Goal: Find contact information: Find contact information

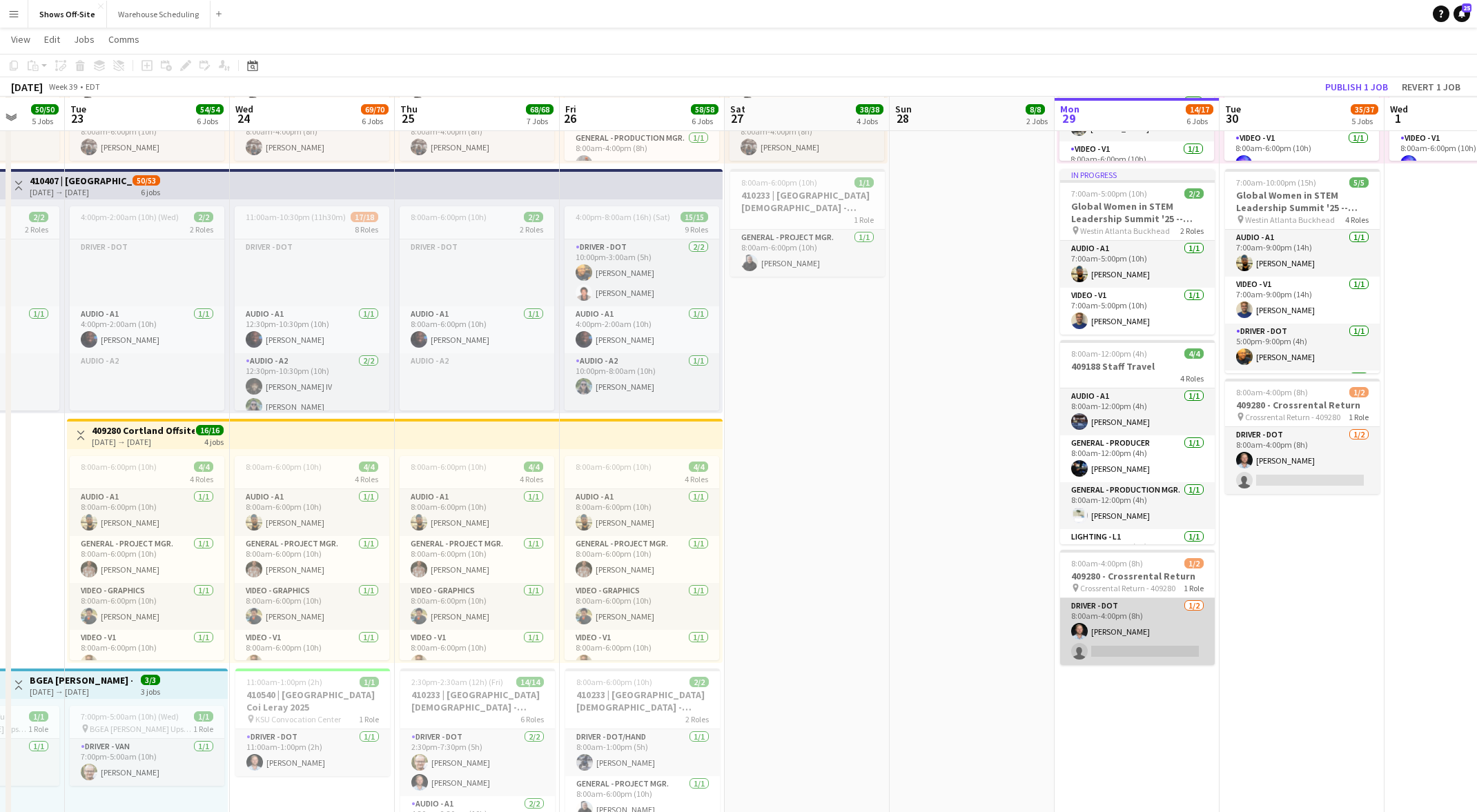
scroll to position [738, 0]
click at [1131, 618] on app-card-role "Driver - DOT 1/2 8:00am-4:00pm (8h) Kirby Caramelo single-neutral-actions" at bounding box center [1138, 633] width 155 height 67
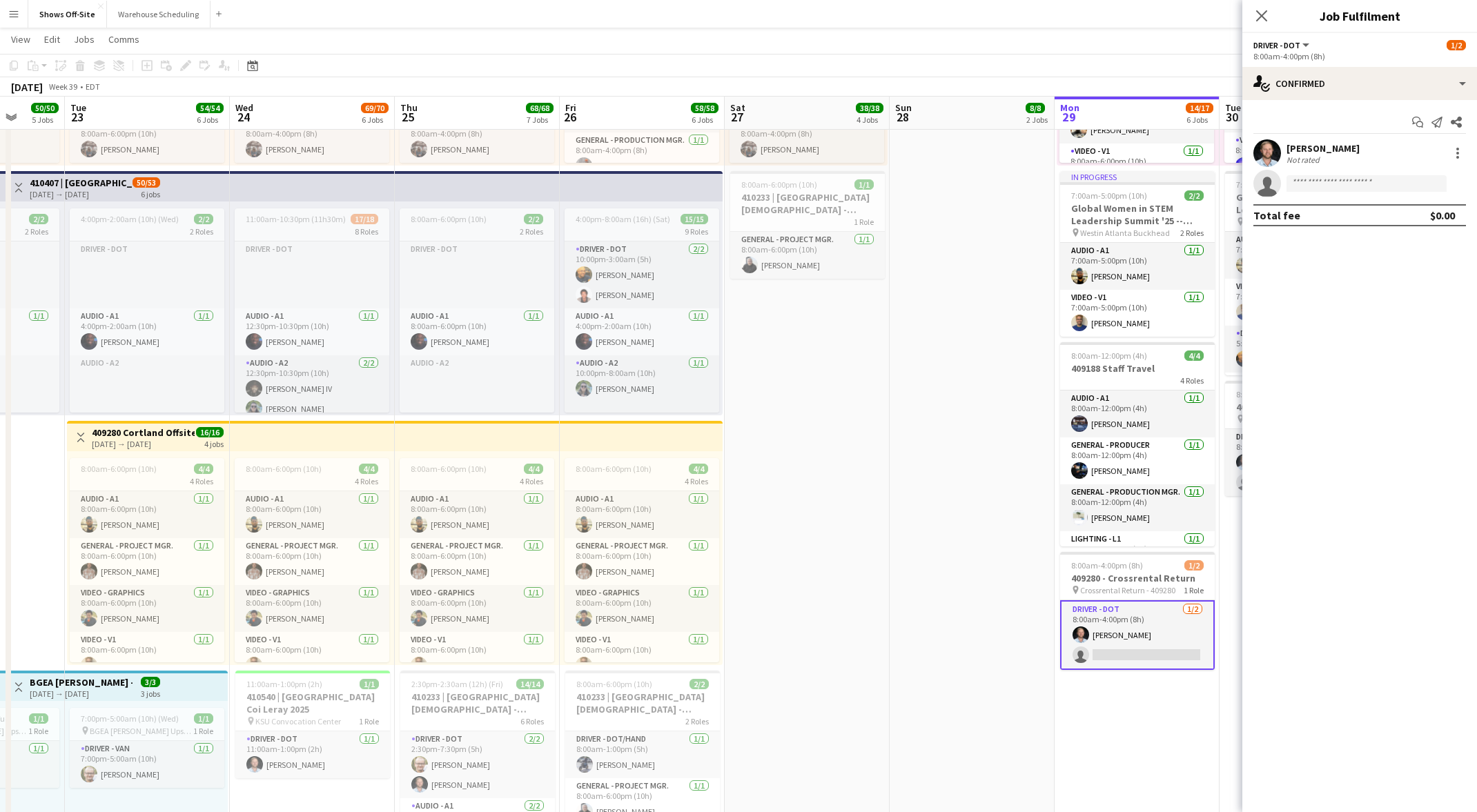
click at [903, 547] on app-date-cell "7:30am-7:00pm (11h30m) 7/7 Global Women in STEM Leadership Summit '25 -- 409423…" at bounding box center [972, 324] width 165 height 1814
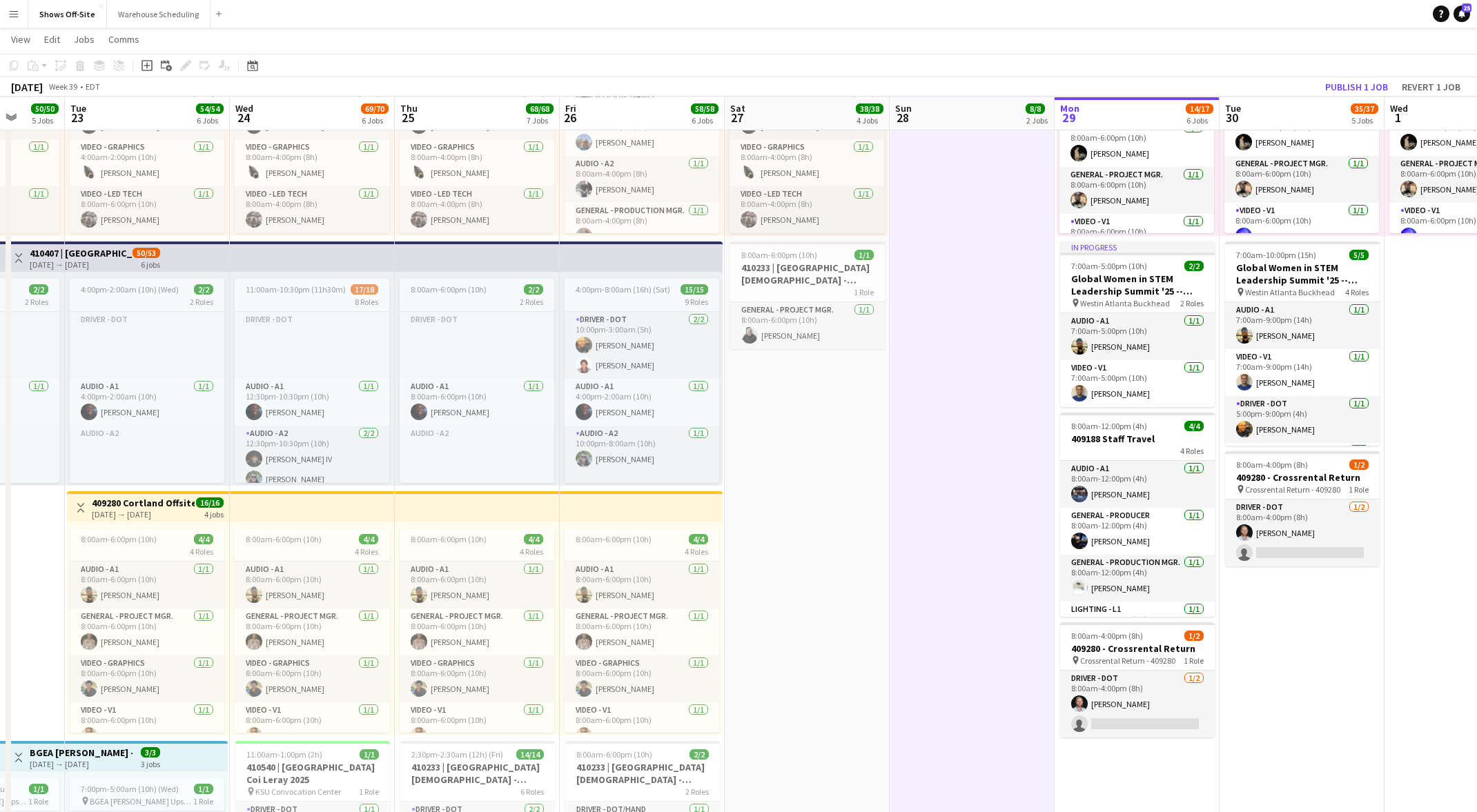
scroll to position [682, 0]
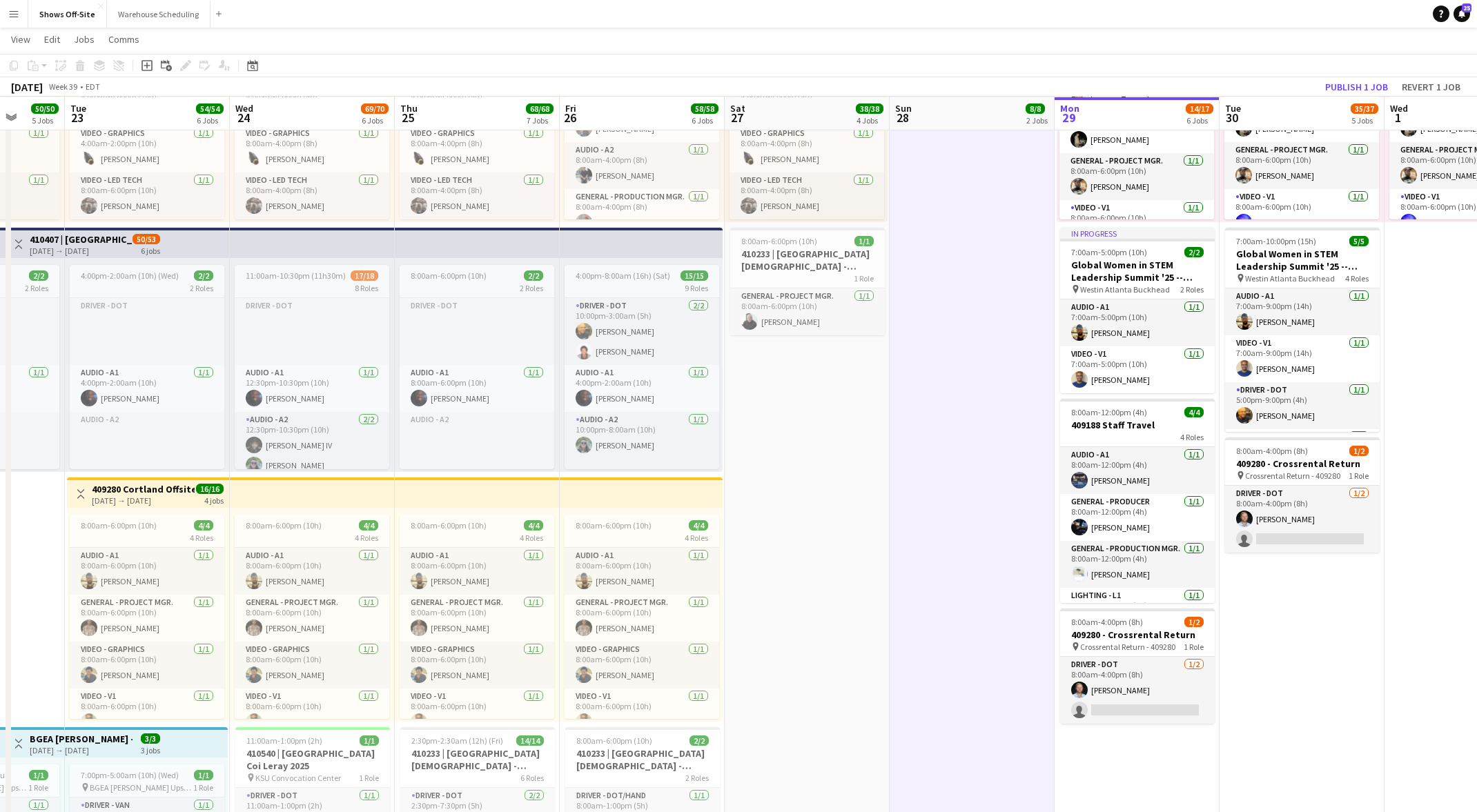
click at [169, 27] on app-page-menu "View Day view expanded Day view collapsed Month view Date picker Jump to today …" at bounding box center [738, 40] width 1477 height 26
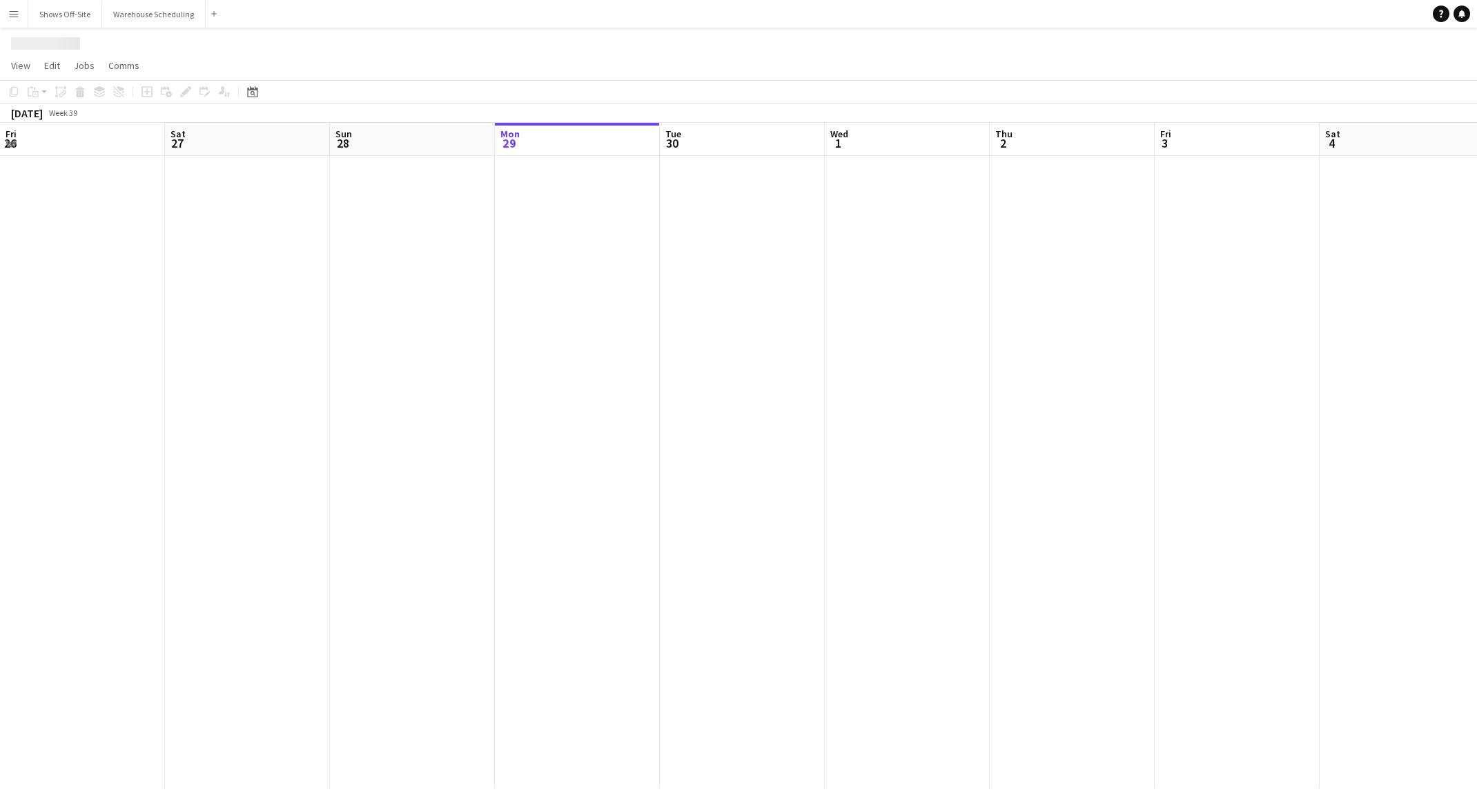
scroll to position [0, 330]
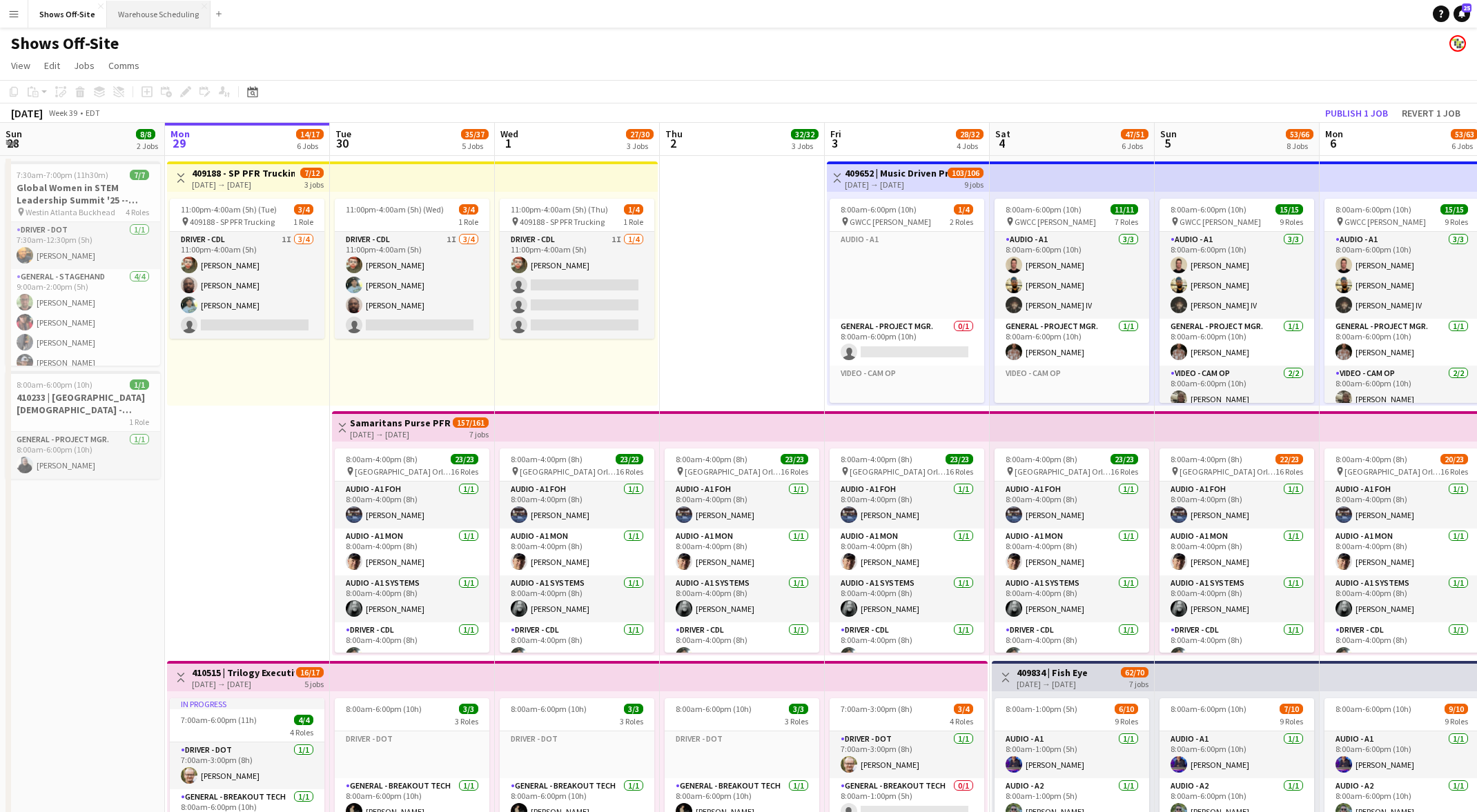
click at [138, 7] on button "Warehouse Scheduling Close" at bounding box center [158, 14] width 103 height 27
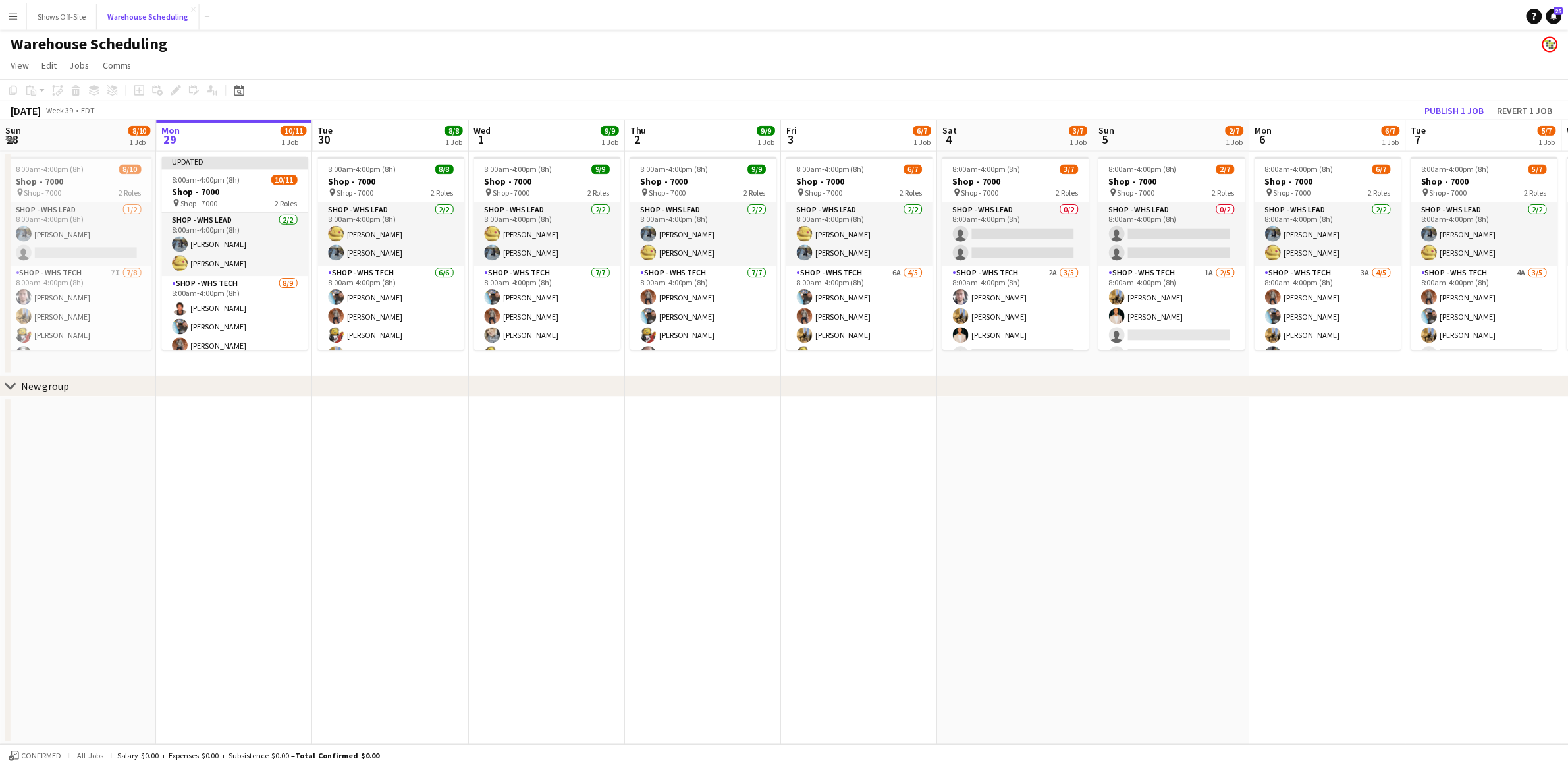
scroll to position [0, 315]
click at [769, 558] on app-date-cell at bounding box center [708, 571] width 157 height 350
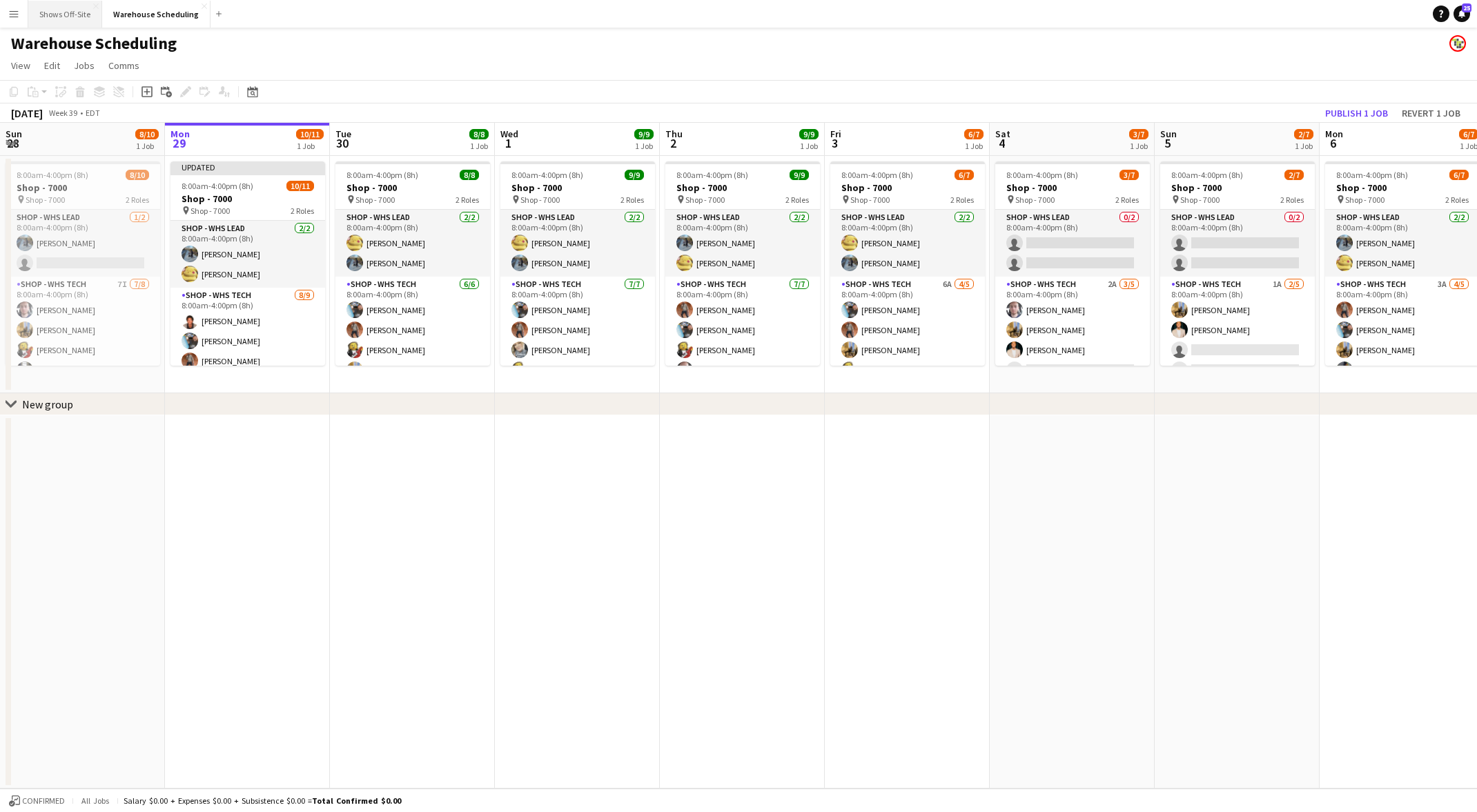
click at [60, 10] on button "Shows Off-Site Close" at bounding box center [65, 14] width 74 height 27
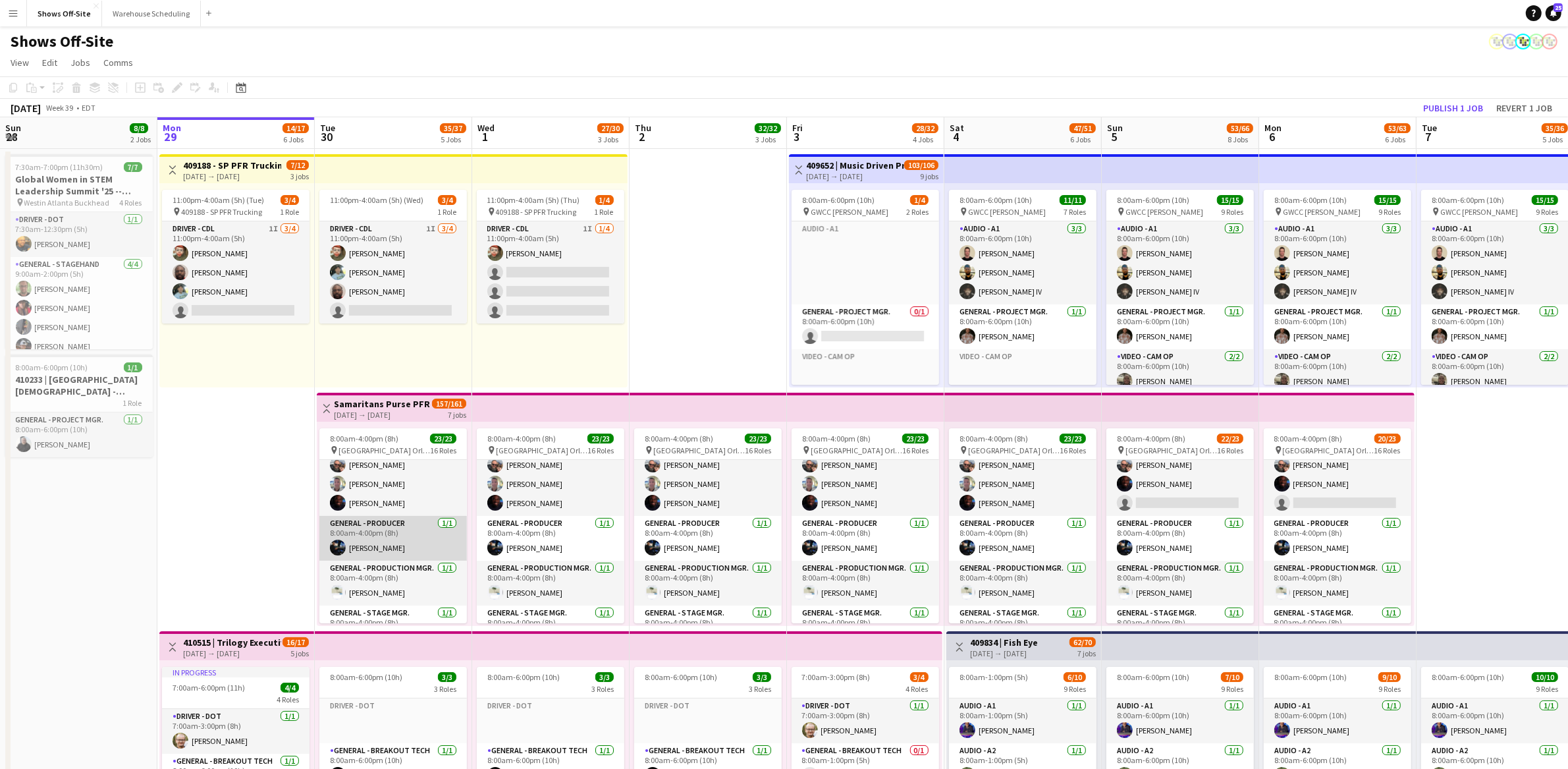
click at [380, 532] on app-card-role "General - Producer [DATE] 8:00am-4:00pm (8h) [PERSON_NAME]" at bounding box center [393, 538] width 148 height 45
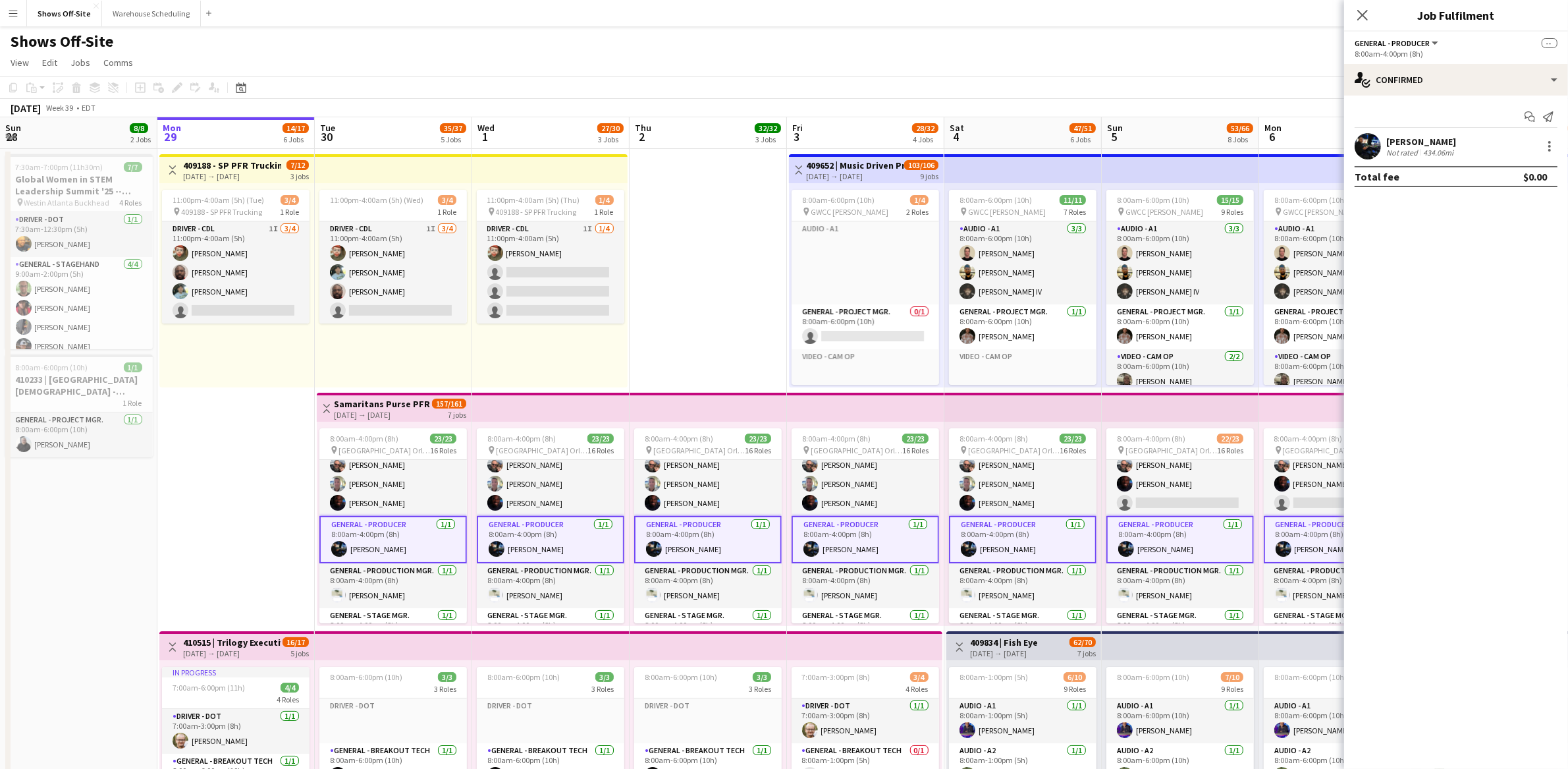
click at [1409, 142] on div "[PERSON_NAME]" at bounding box center [1422, 142] width 70 height 12
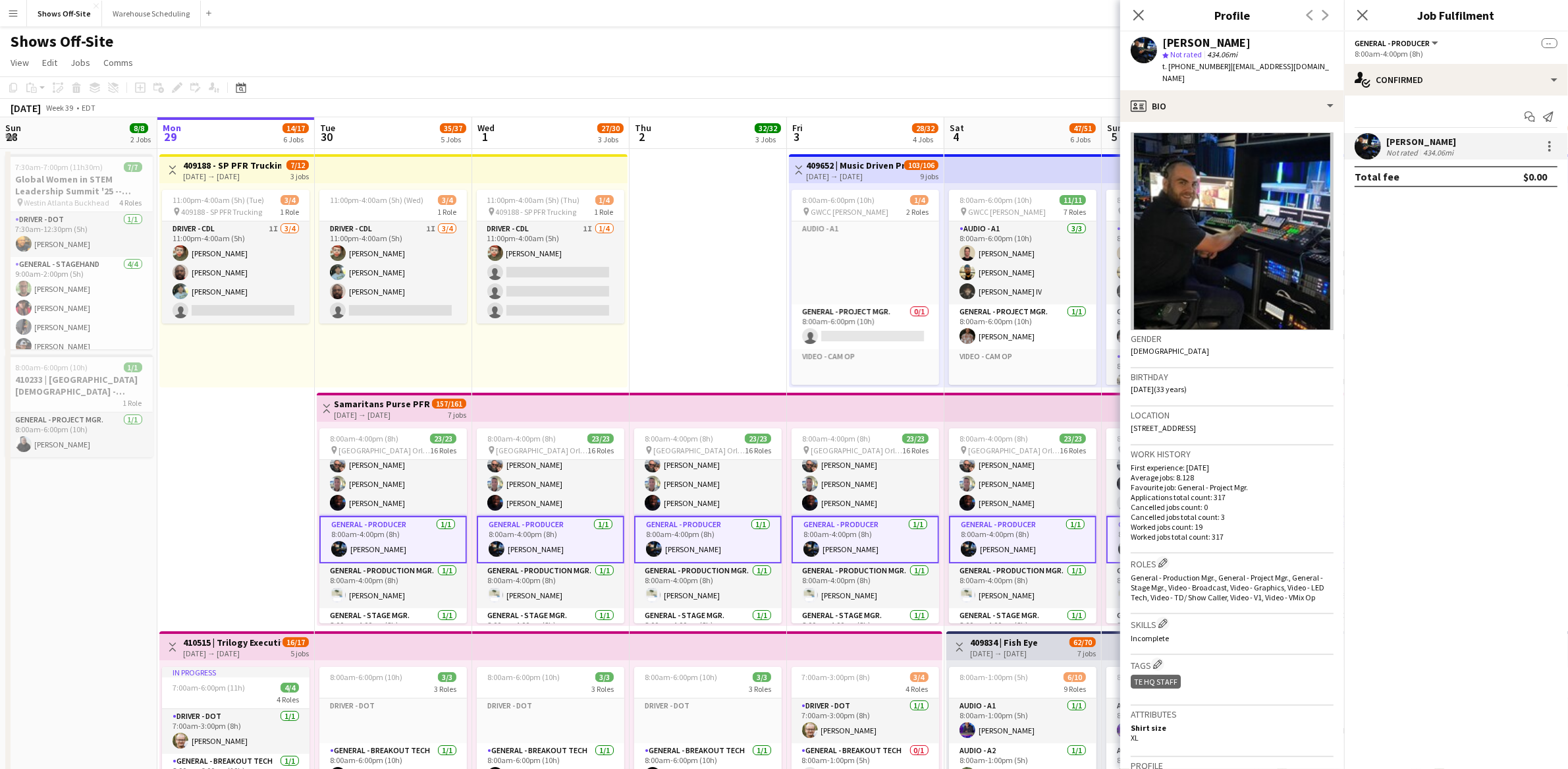
click at [1207, 65] on span "t. [PHONE_NUMBER]" at bounding box center [1196, 66] width 69 height 10
copy span "16784280713"
